Goal: Navigation & Orientation: Find specific page/section

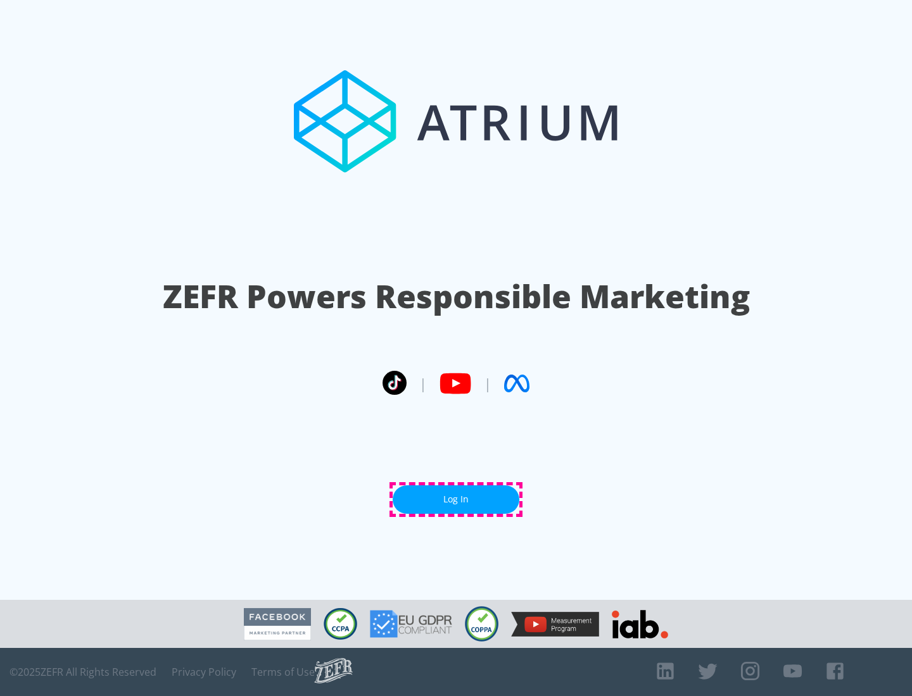
click at [456, 499] on link "Log In" at bounding box center [456, 500] width 127 height 28
